Goal: Download file/media

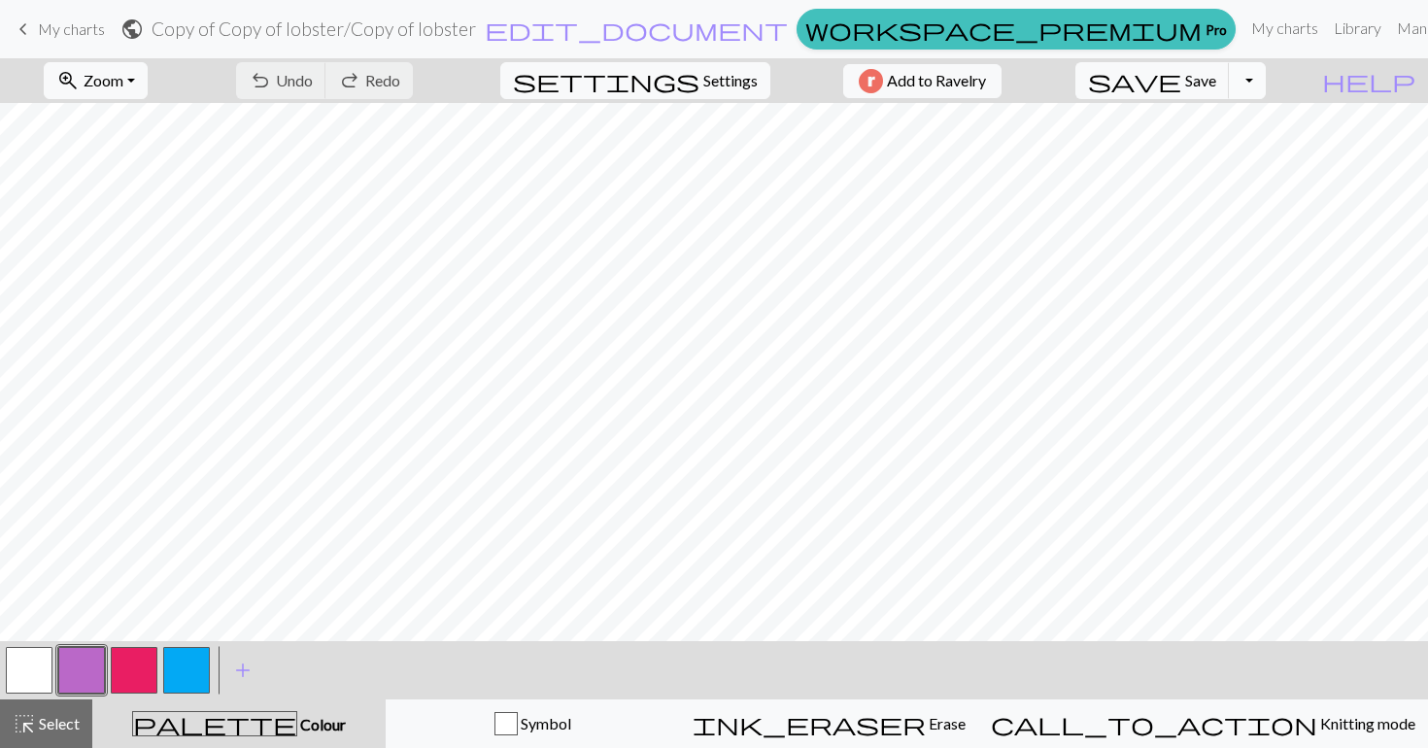
click at [1266, 97] on button "Toggle Dropdown" at bounding box center [1247, 80] width 37 height 37
click at [1233, 151] on button "save_alt Download" at bounding box center [1104, 154] width 321 height 31
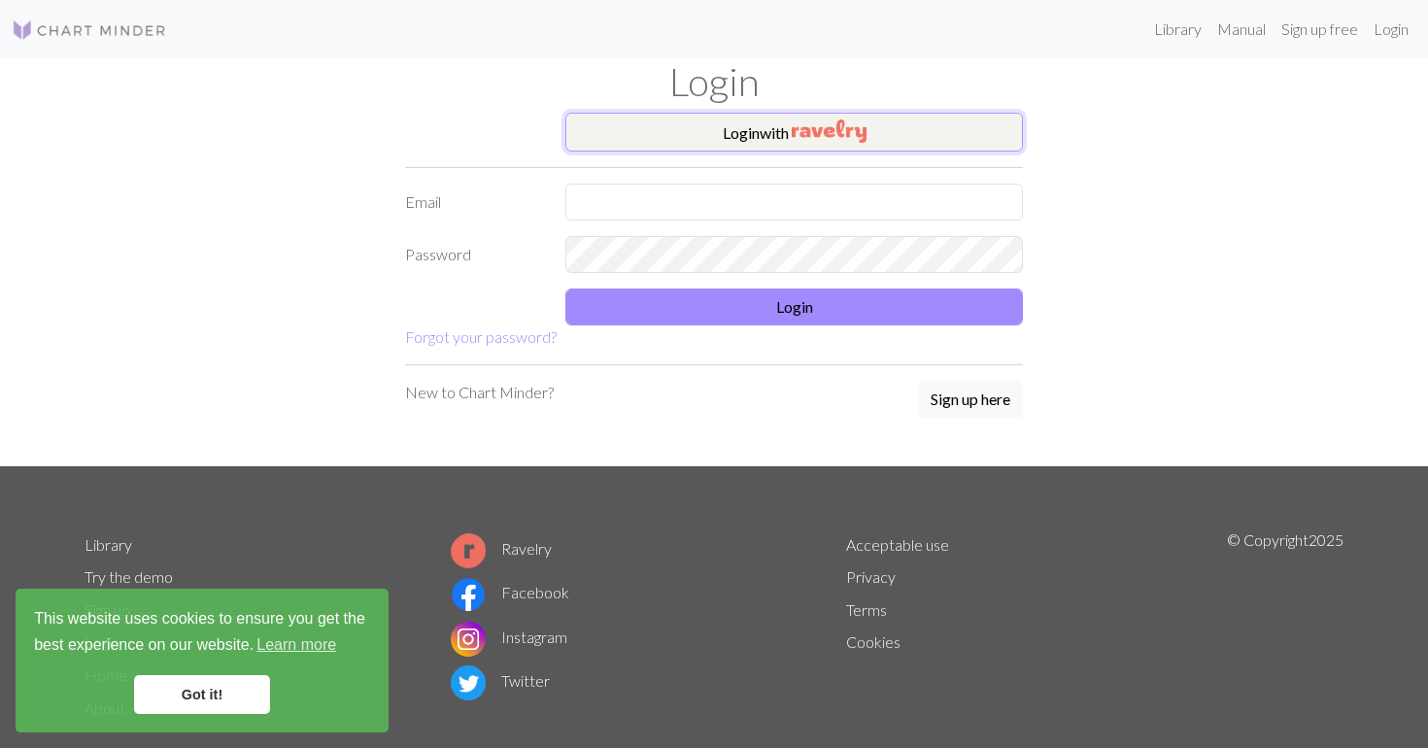
click at [797, 134] on img "button" at bounding box center [829, 130] width 75 height 23
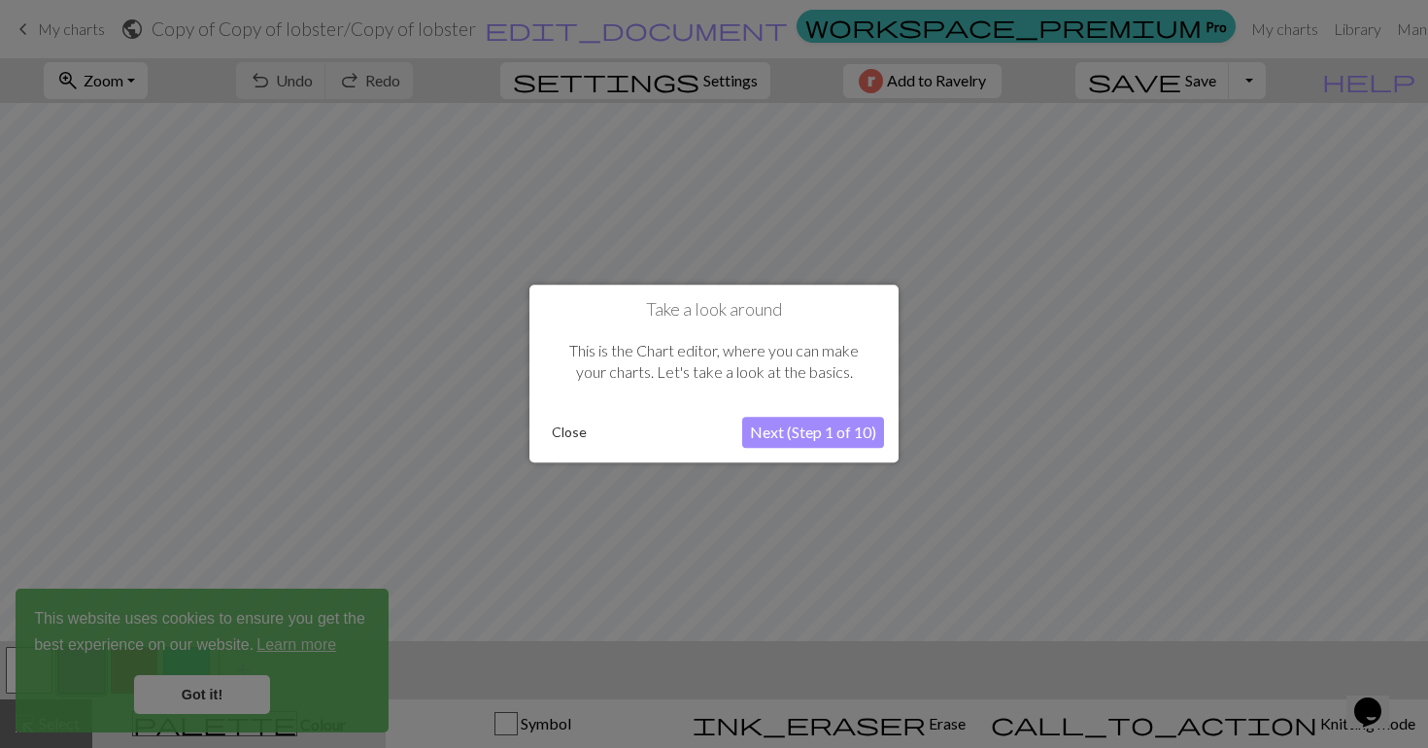
click at [567, 439] on button "Close" at bounding box center [569, 433] width 51 height 29
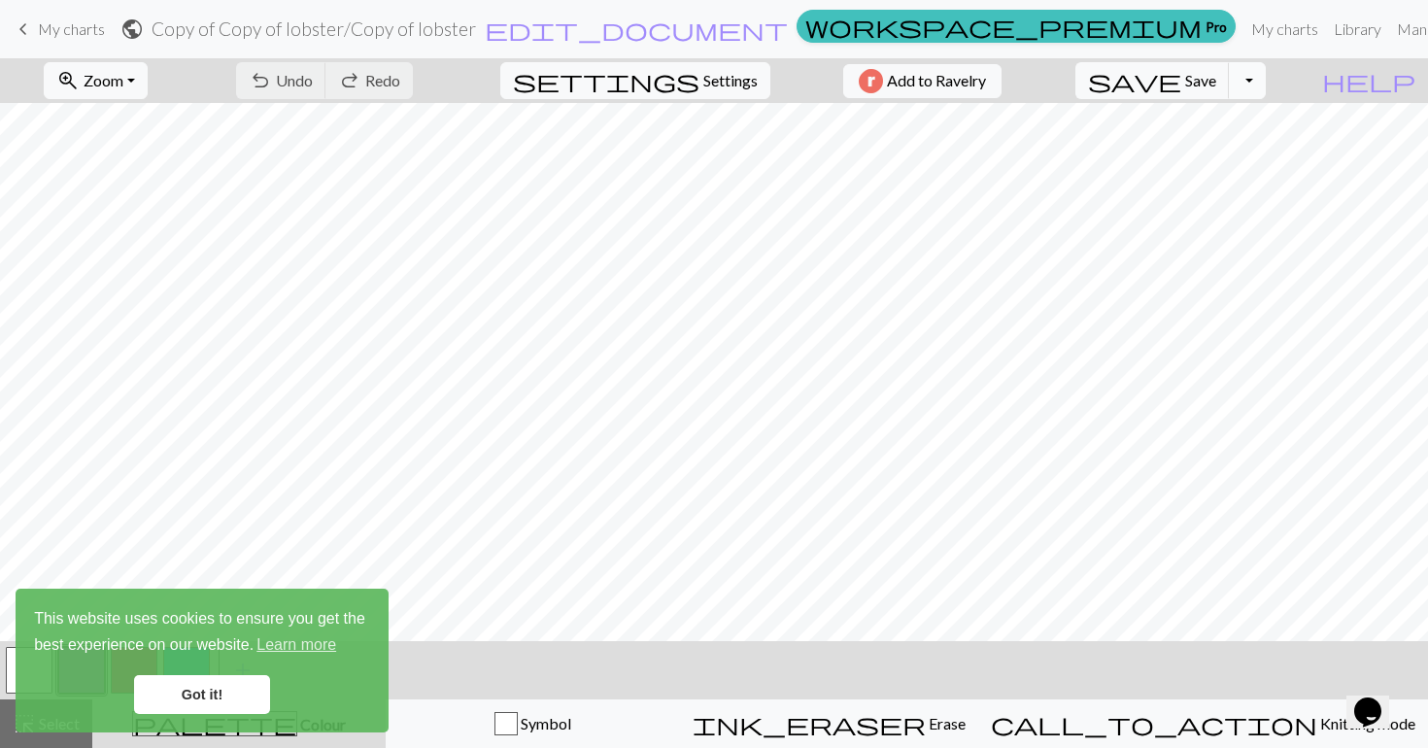
click at [1266, 83] on button "Toggle Dropdown" at bounding box center [1247, 80] width 37 height 37
click at [1233, 147] on button "save_alt Download" at bounding box center [1104, 154] width 321 height 31
click at [183, 700] on link "Got it!" at bounding box center [202, 694] width 136 height 39
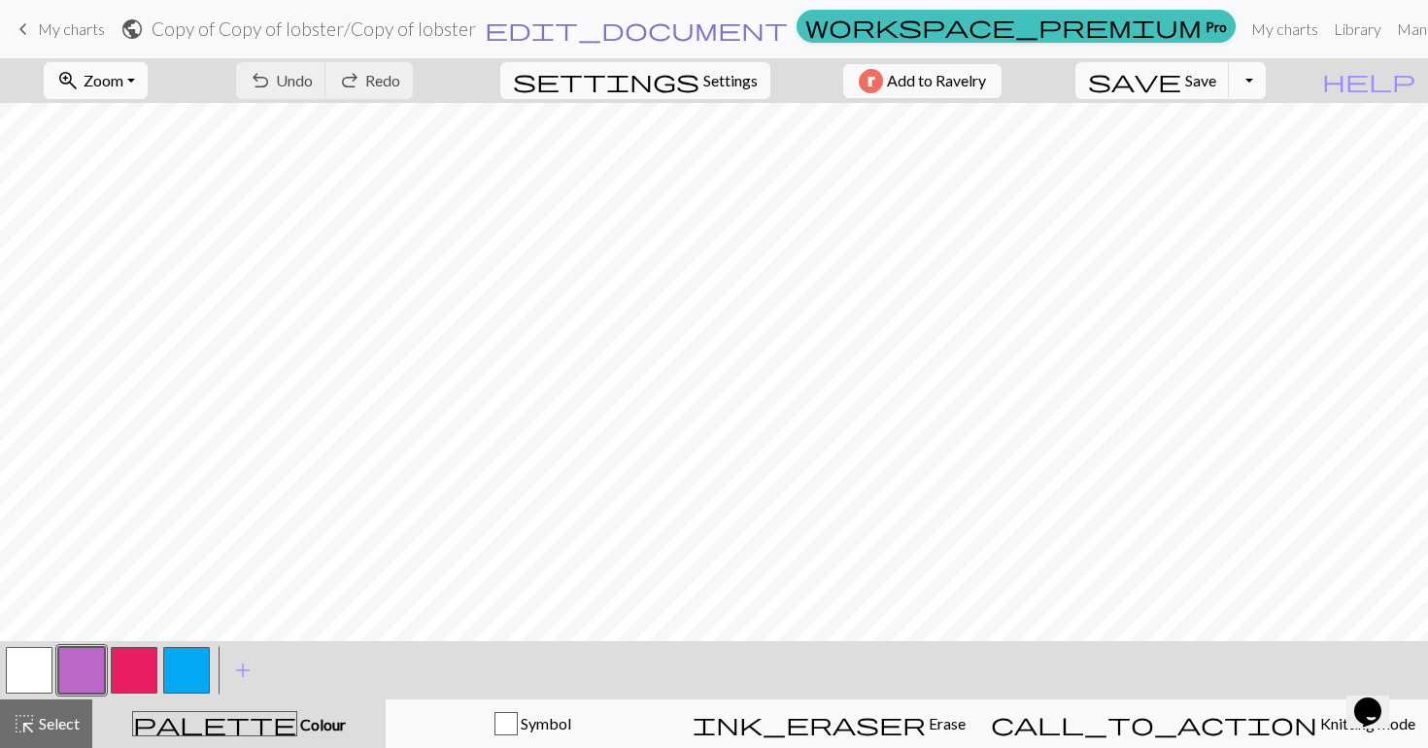
click at [739, 24] on span "edit_document" at bounding box center [636, 29] width 303 height 27
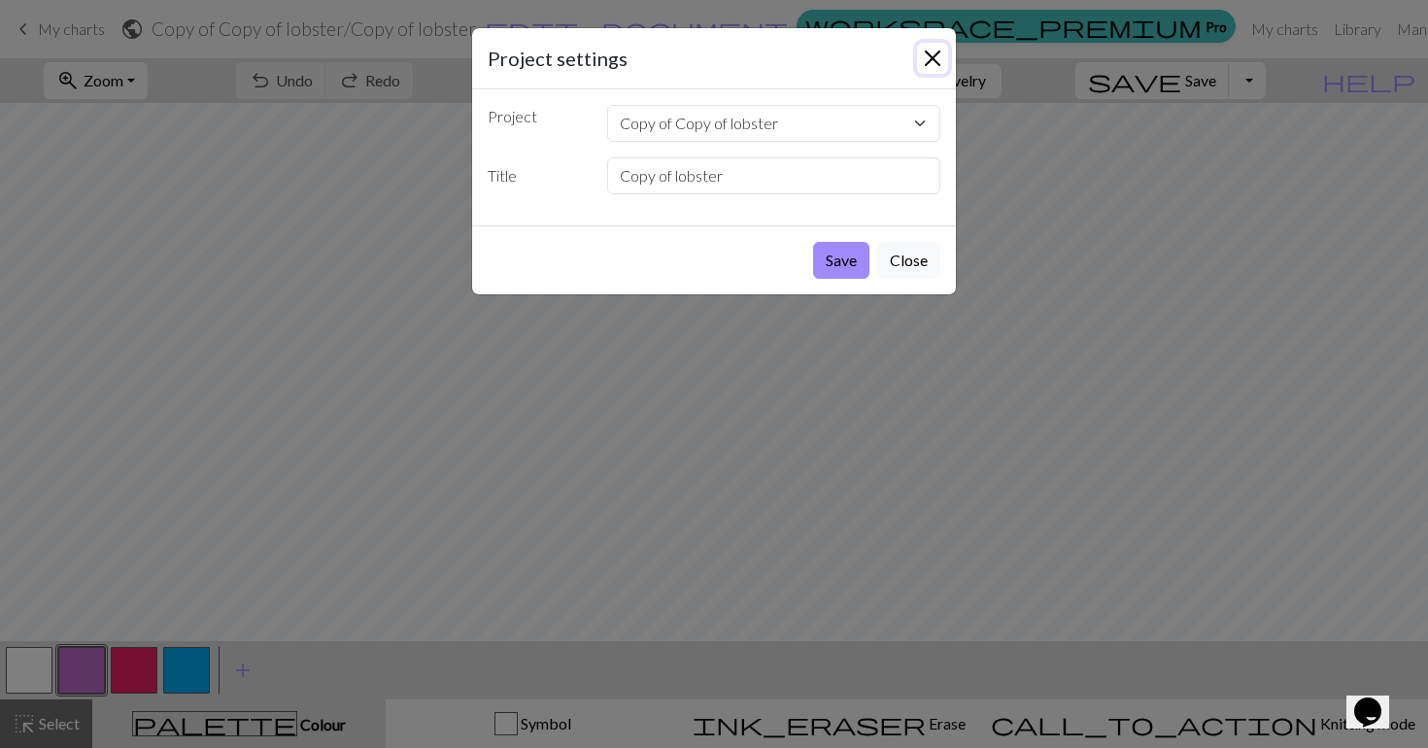
click at [931, 60] on button "Close" at bounding box center [932, 58] width 31 height 31
